Goal: Transaction & Acquisition: Subscribe to service/newsletter

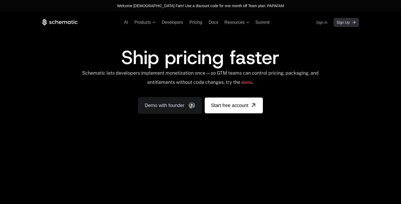
click at [340, 21] on span "Sign Up" at bounding box center [343, 22] width 13 height 5
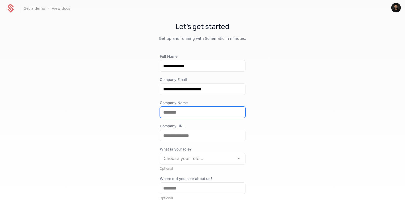
click at [176, 112] on input "Company Name" at bounding box center [202, 112] width 85 height 11
type input "*****"
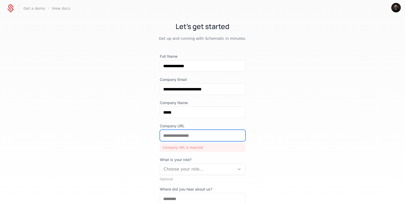
paste input "**********"
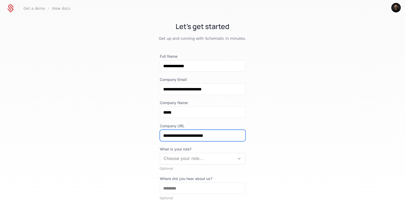
type input "**********"
click at [277, 108] on div "**********" at bounding box center [202, 110] width 405 height 187
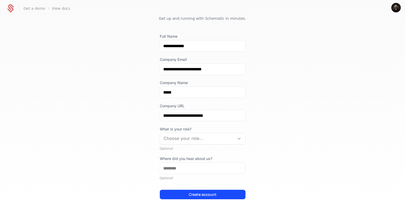
scroll to position [37, 0]
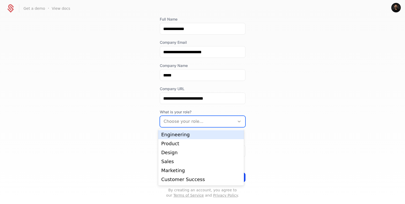
click at [223, 126] on div "Choose your role..." at bounding box center [197, 121] width 75 height 9
click at [205, 137] on div "Engineering" at bounding box center [201, 134] width 86 height 9
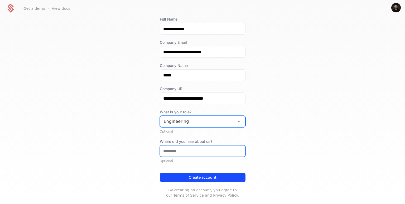
click at [197, 150] on input "Where did you hear about us?" at bounding box center [202, 150] width 85 height 11
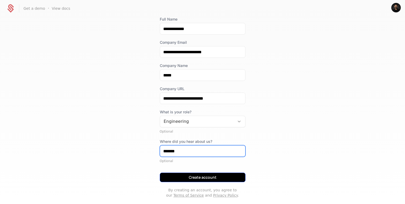
type input "*******"
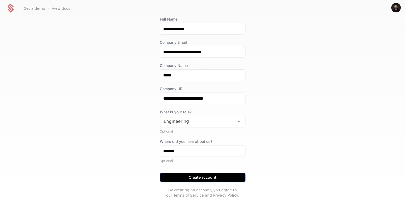
click at [191, 181] on button "Create account" at bounding box center [203, 177] width 86 height 9
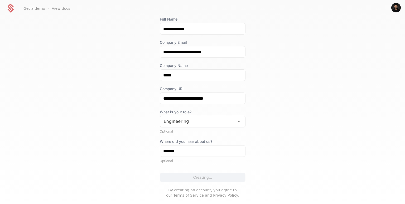
scroll to position [0, 0]
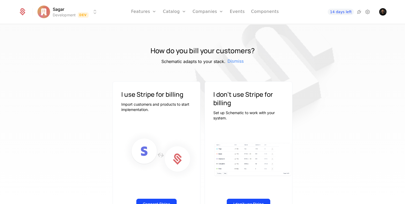
click at [82, 14] on html "Sagar Development Dev Features Features Flags Catalog Plans Add Ons Configurati…" at bounding box center [202, 102] width 405 height 204
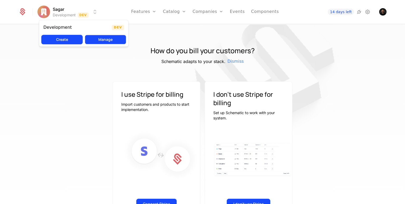
click at [98, 39] on button "Manage" at bounding box center [105, 39] width 41 height 9
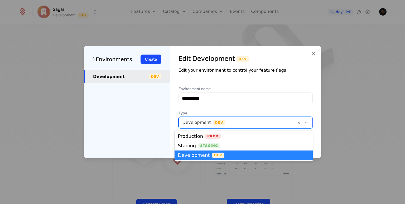
click at [307, 122] on icon at bounding box center [306, 122] width 5 height 5
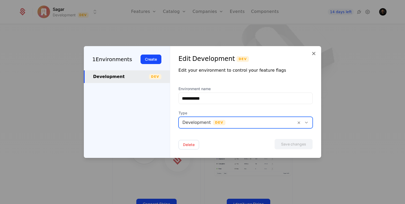
click at [307, 122] on icon at bounding box center [306, 122] width 5 height 5
click at [315, 53] on icon at bounding box center [313, 53] width 6 height 6
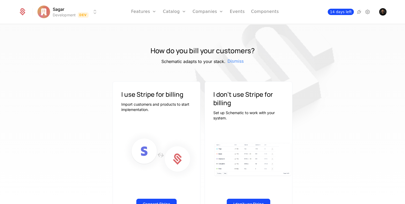
click at [346, 13] on span "14 days left" at bounding box center [340, 12] width 26 height 6
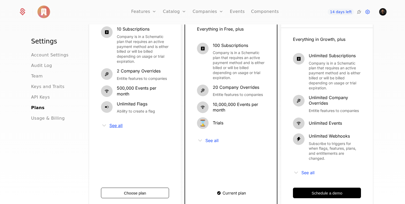
scroll to position [208, 0]
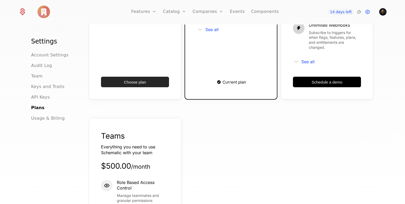
click at [138, 77] on button "Choose plan" at bounding box center [135, 82] width 68 height 11
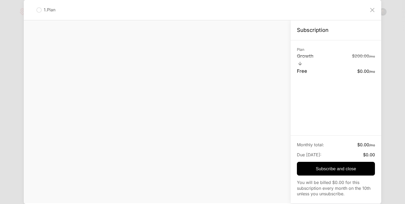
click at [21, 25] on div "1 . Plan Subscription Plan Growth $200.00 / mo Free $0.00 / mo Monthly total : …" at bounding box center [202, 102] width 405 height 204
click at [371, 13] on icon at bounding box center [372, 10] width 8 height 8
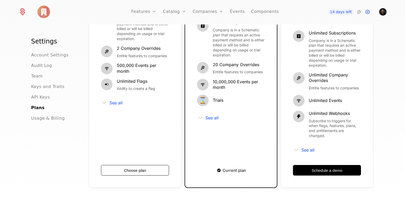
scroll to position [152, 0]
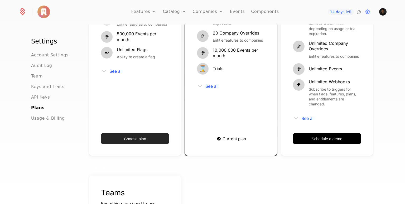
click at [154, 133] on button "Choose plan" at bounding box center [135, 138] width 68 height 11
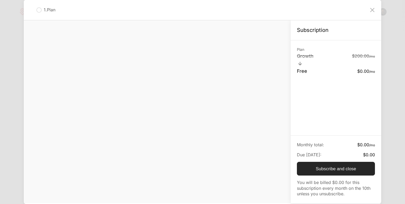
click at [324, 166] on button "Subscribe and close" at bounding box center [336, 169] width 78 height 14
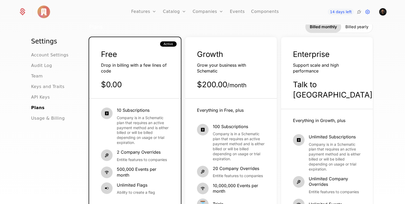
scroll to position [0, 0]
